Goal: Transaction & Acquisition: Book appointment/travel/reservation

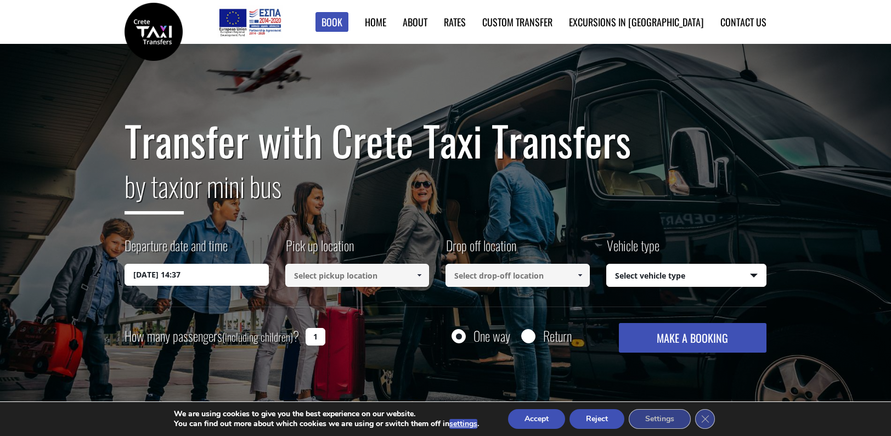
click at [207, 275] on input "[DATE] 14:37" at bounding box center [197, 275] width 144 height 22
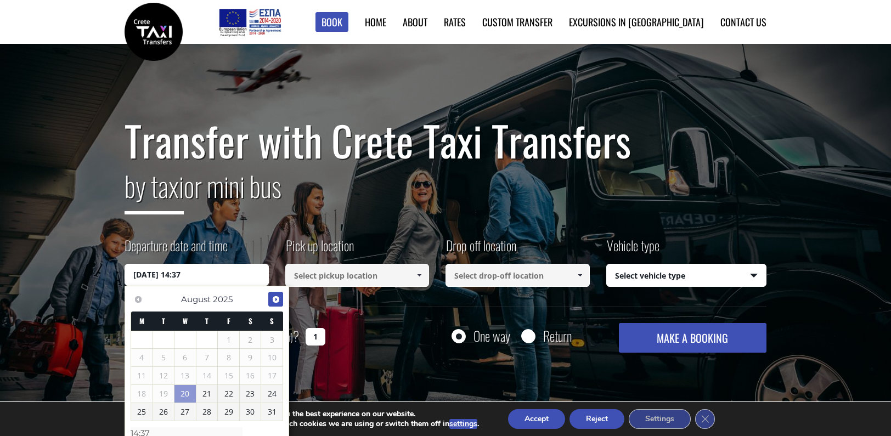
click at [276, 298] on span "Next" at bounding box center [276, 299] width 9 height 9
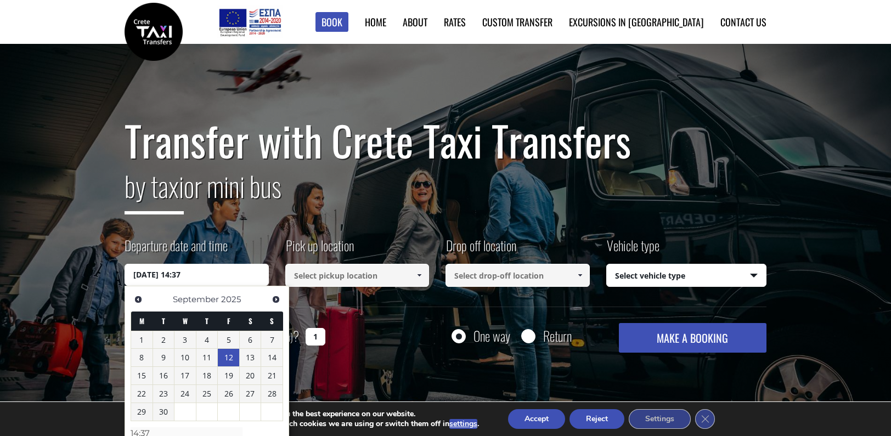
click at [228, 360] on link "12" at bounding box center [228, 358] width 21 height 18
type input "[DATE] 00:00"
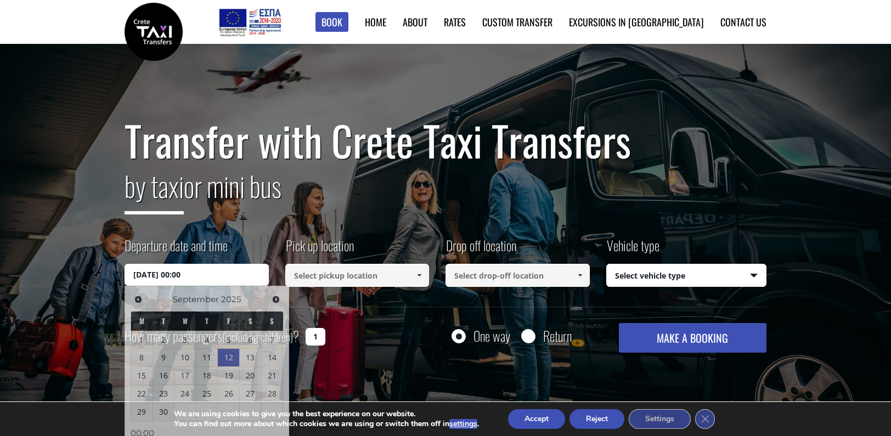
click at [325, 279] on input at bounding box center [357, 275] width 144 height 23
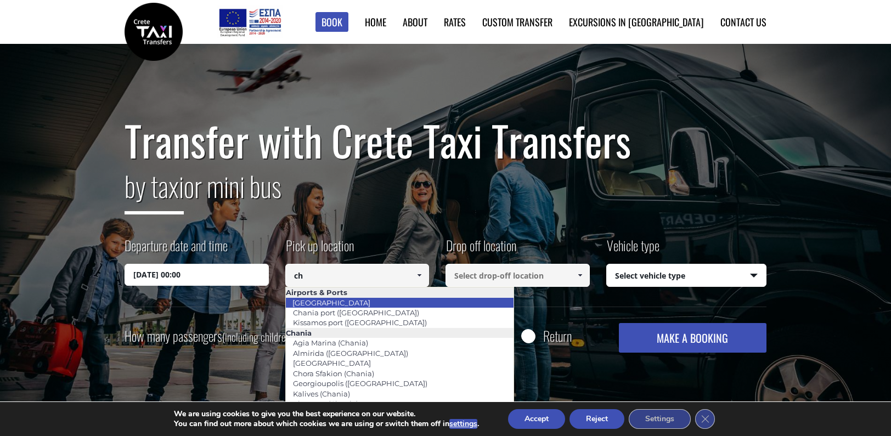
click at [338, 302] on link "[GEOGRAPHIC_DATA]" at bounding box center [331, 302] width 92 height 15
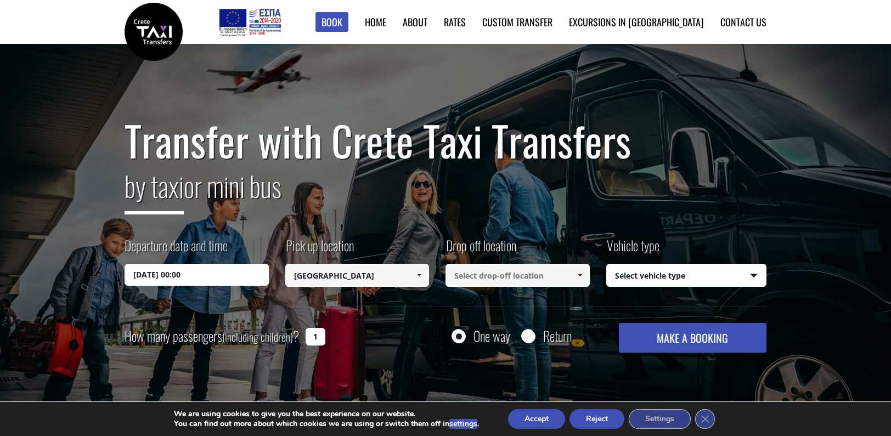
type input "[GEOGRAPHIC_DATA]"
click at [466, 275] on input at bounding box center [517, 275] width 144 height 23
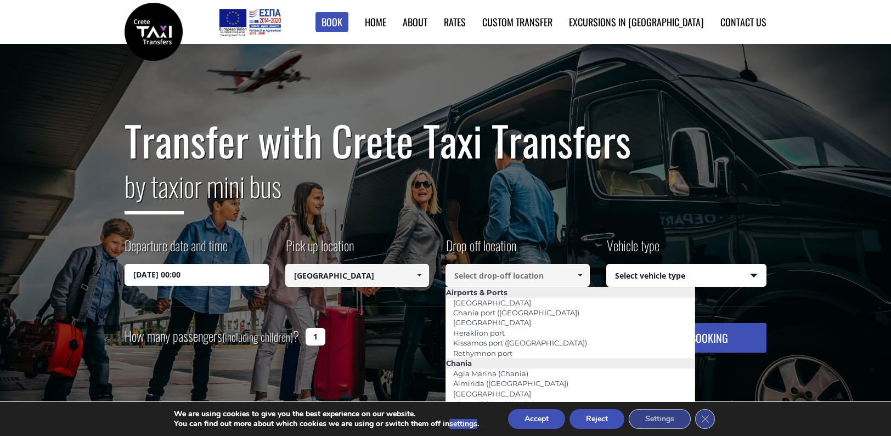
paste input "Panormo"
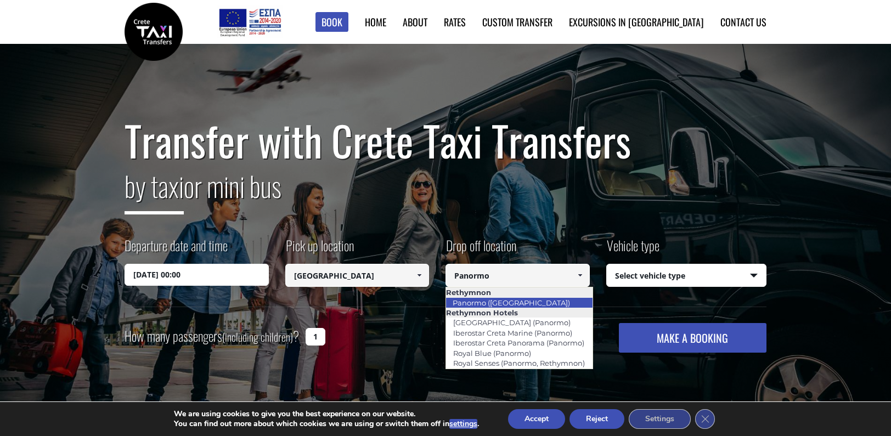
click at [489, 302] on link "Panormo ([GEOGRAPHIC_DATA])" at bounding box center [511, 302] width 132 height 15
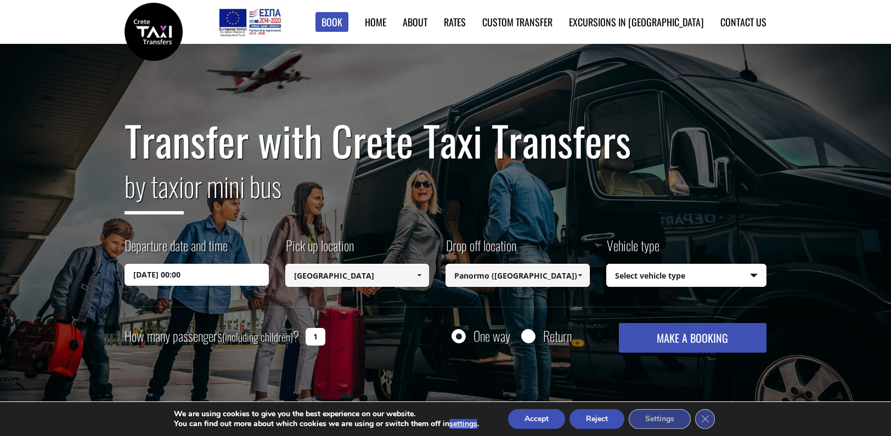
type input "Panormo ([GEOGRAPHIC_DATA])"
click at [693, 273] on select "Select vehicle type Taxi (4 passengers) Mercedes E Class Mini Van (7 passengers…" at bounding box center [687, 275] width 160 height 23
select select "540"
click at [607, 264] on select "Select vehicle type Taxi (4 passengers) Mercedes E Class Mini Van (7 passengers…" at bounding box center [687, 275] width 160 height 23
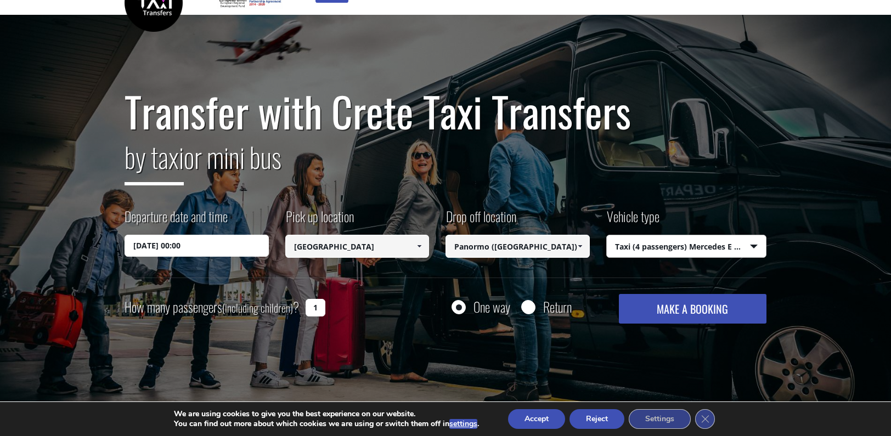
scroll to position [55, 0]
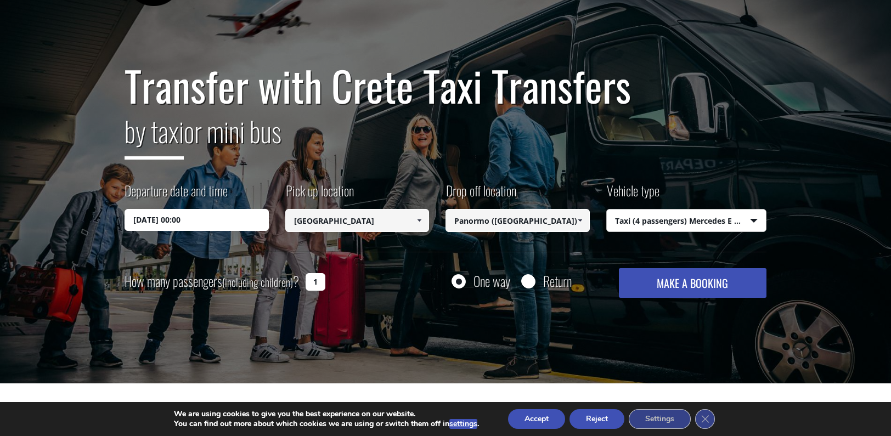
click at [318, 284] on input "1" at bounding box center [316, 282] width 20 height 18
drag, startPoint x: 319, startPoint y: 284, endPoint x: 307, endPoint y: 283, distance: 12.1
click at [307, 283] on input "1" at bounding box center [316, 282] width 20 height 18
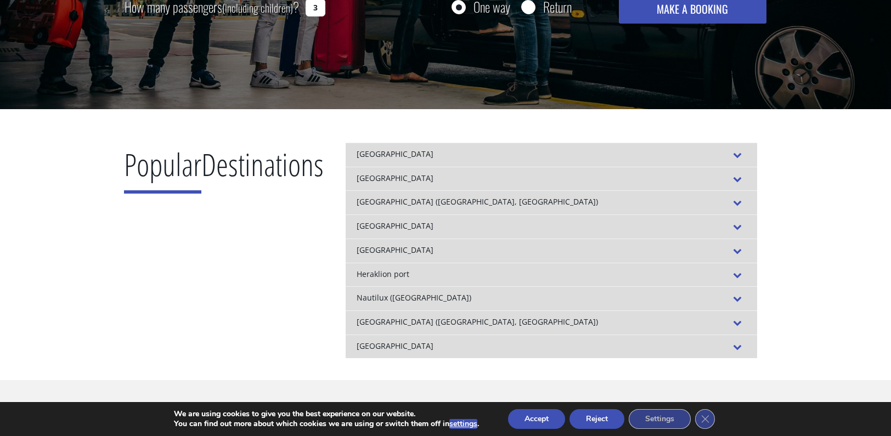
scroll to position [165, 0]
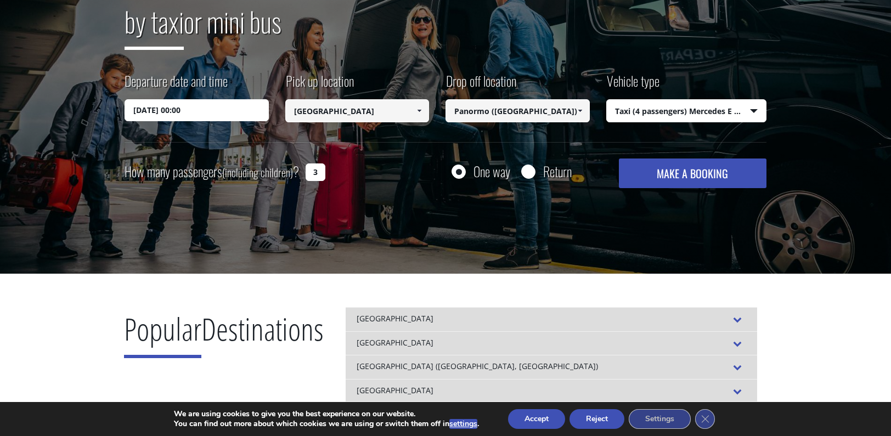
type input "3"
click at [687, 174] on button "MAKE A BOOKING" at bounding box center [693, 174] width 148 height 30
